Goal: Task Accomplishment & Management: Manage account settings

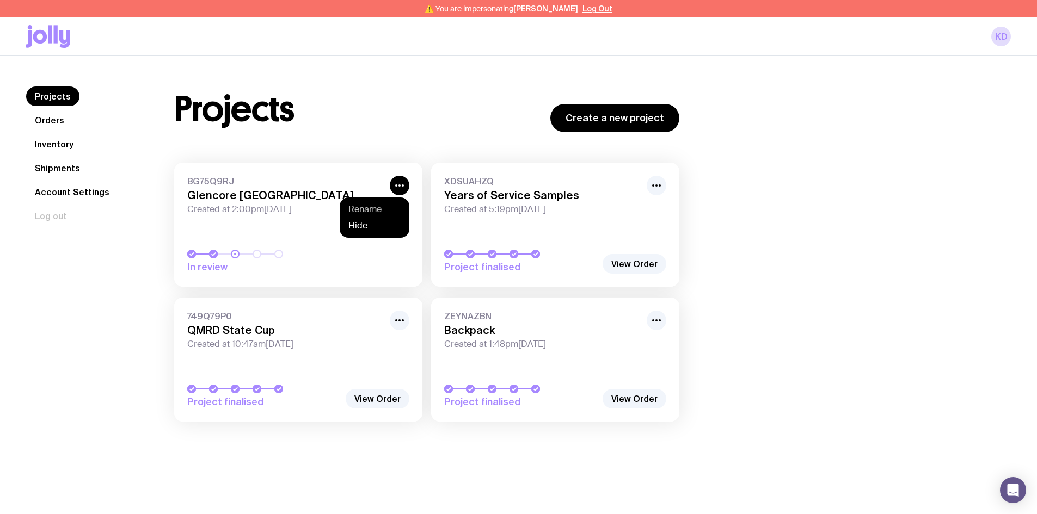
click at [368, 220] on button "Rename" at bounding box center [374, 225] width 52 height 11
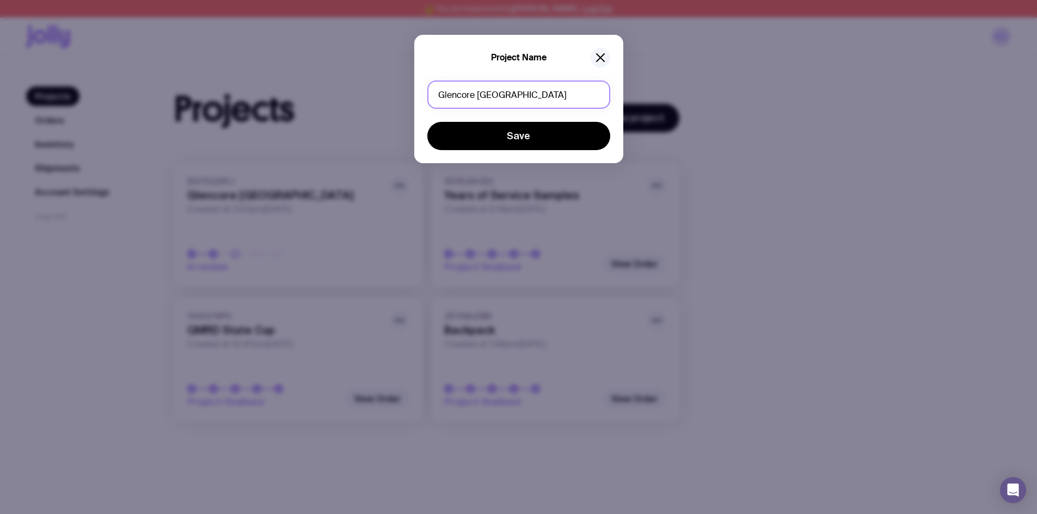
drag, startPoint x: 536, startPoint y: 97, endPoint x: 322, endPoint y: 99, distance: 214.4
click at [322, 99] on div "Project Name Glencore Australia Save" at bounding box center [518, 257] width 1037 height 514
type input "YEARS OF SERVICE"
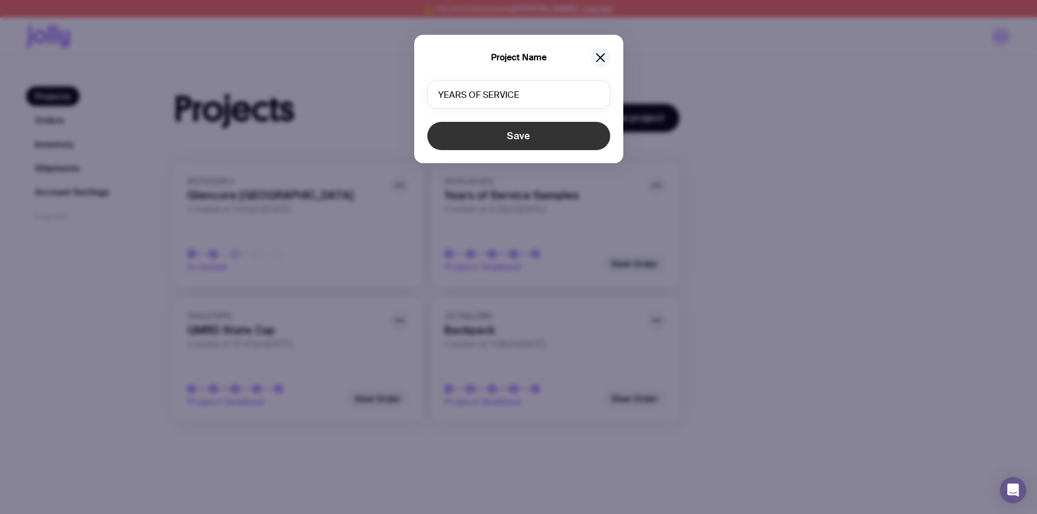
click at [511, 132] on button "Save" at bounding box center [518, 136] width 183 height 28
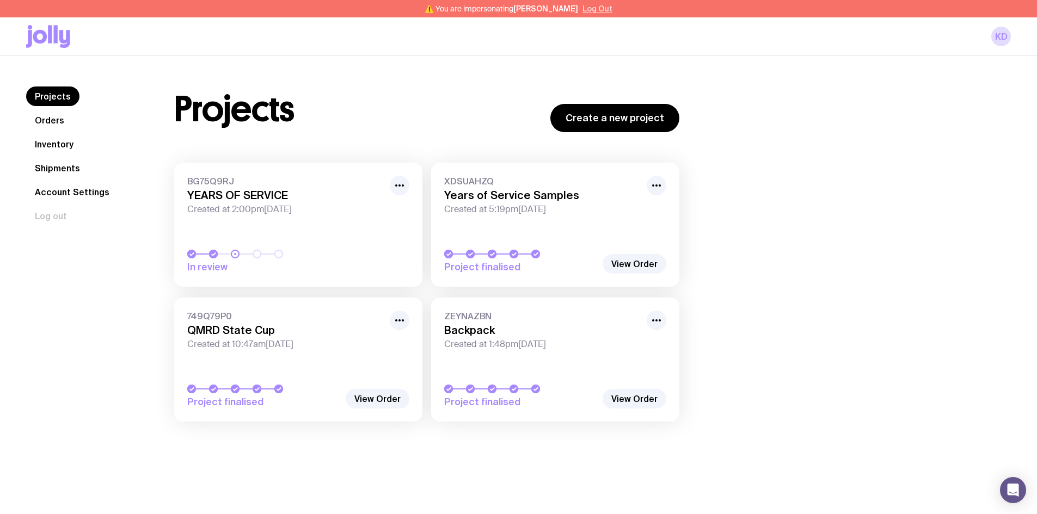
click at [595, 11] on button "Log Out" at bounding box center [597, 8] width 30 height 9
